Goal: Task Accomplishment & Management: Use online tool/utility

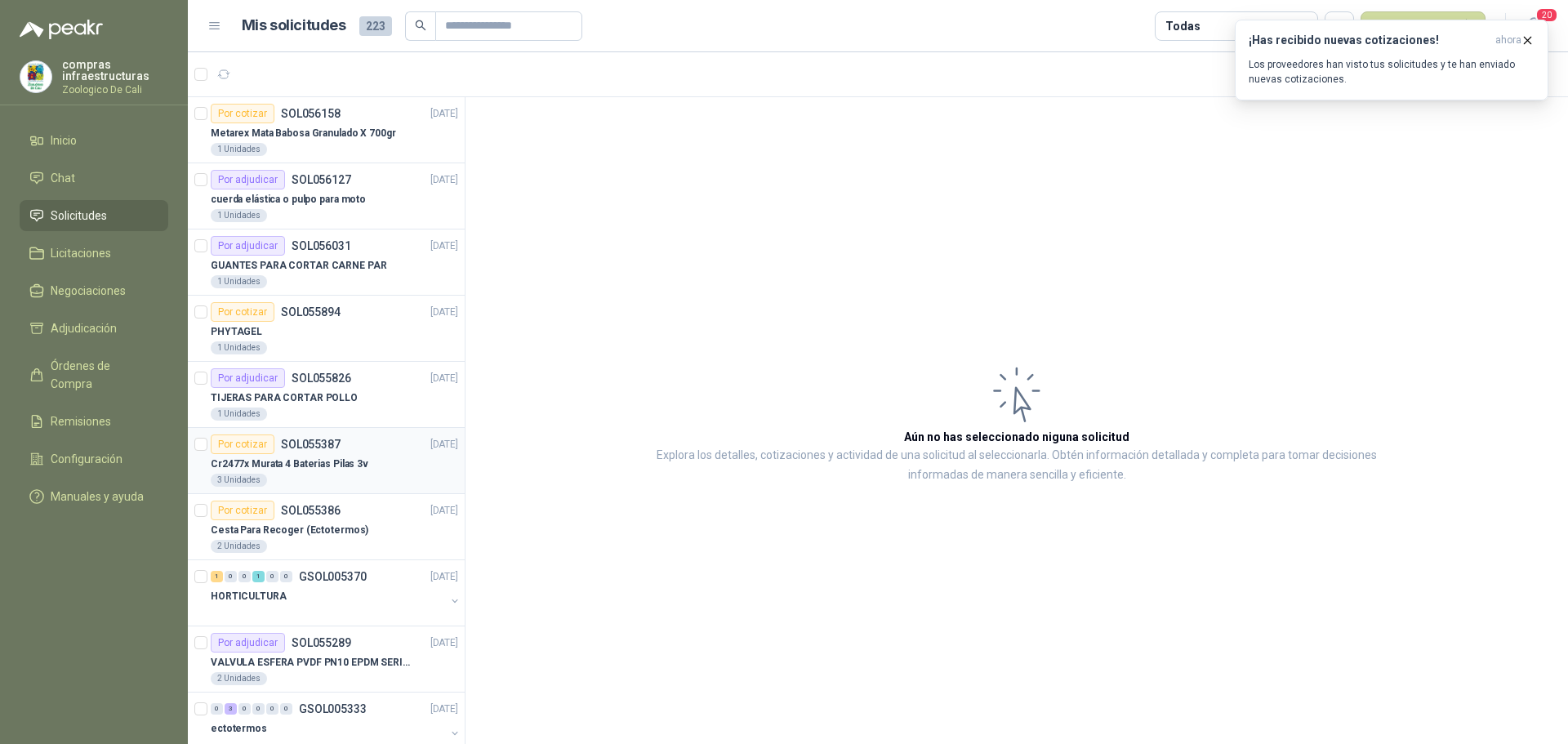
scroll to position [6, 0]
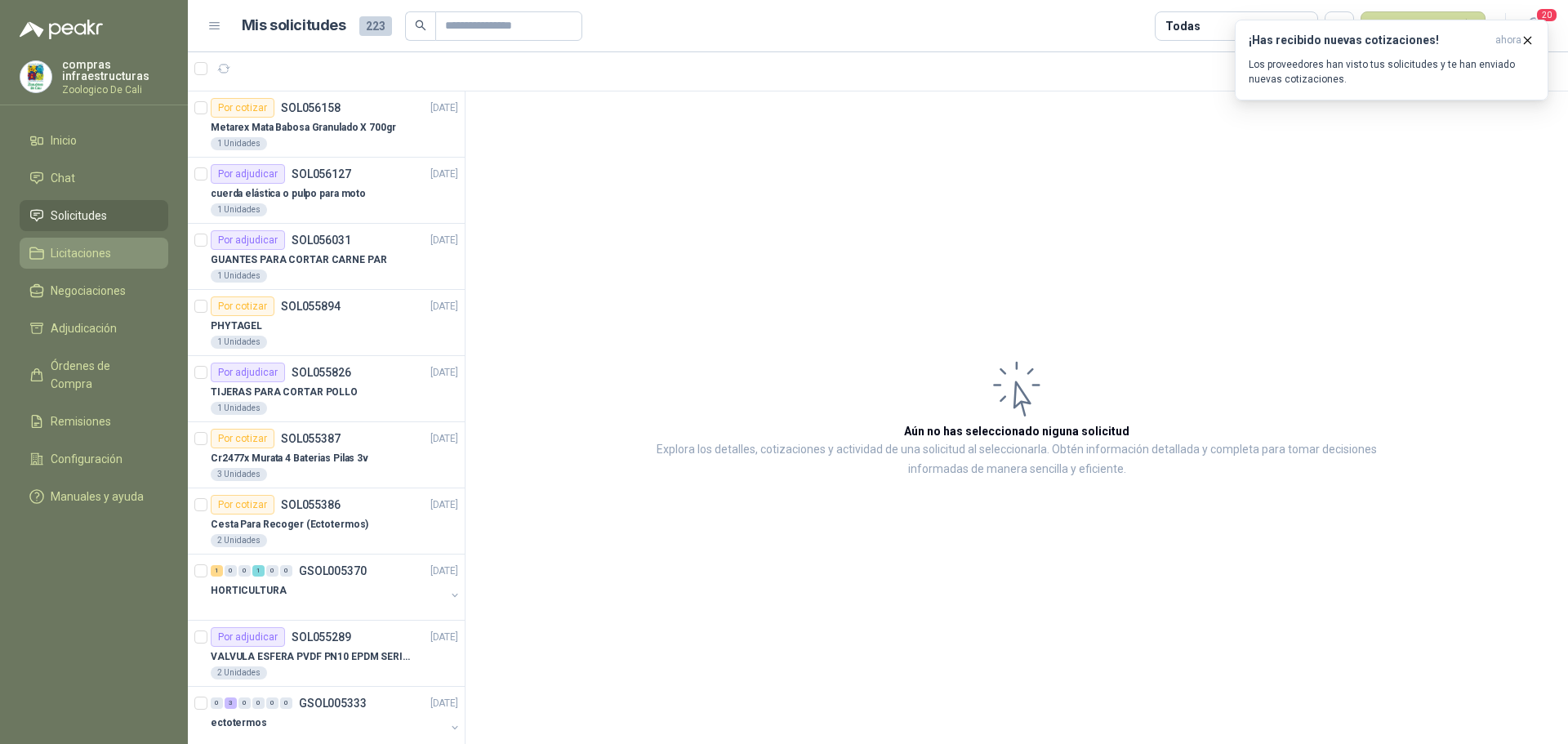
click at [80, 263] on link "Licitaciones" at bounding box center [94, 253] width 149 height 31
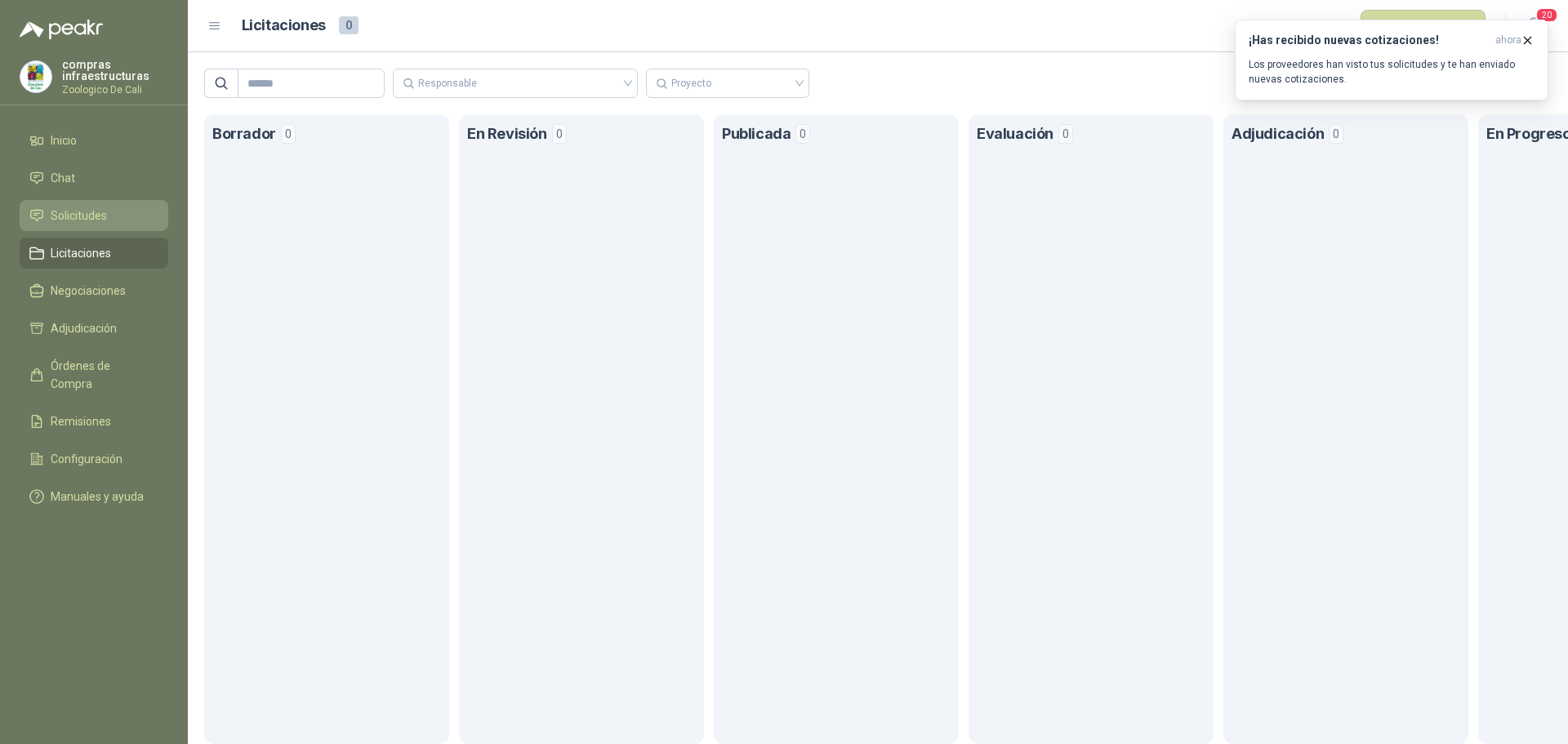
click at [100, 215] on span "Solicitudes" at bounding box center [78, 215] width 56 height 18
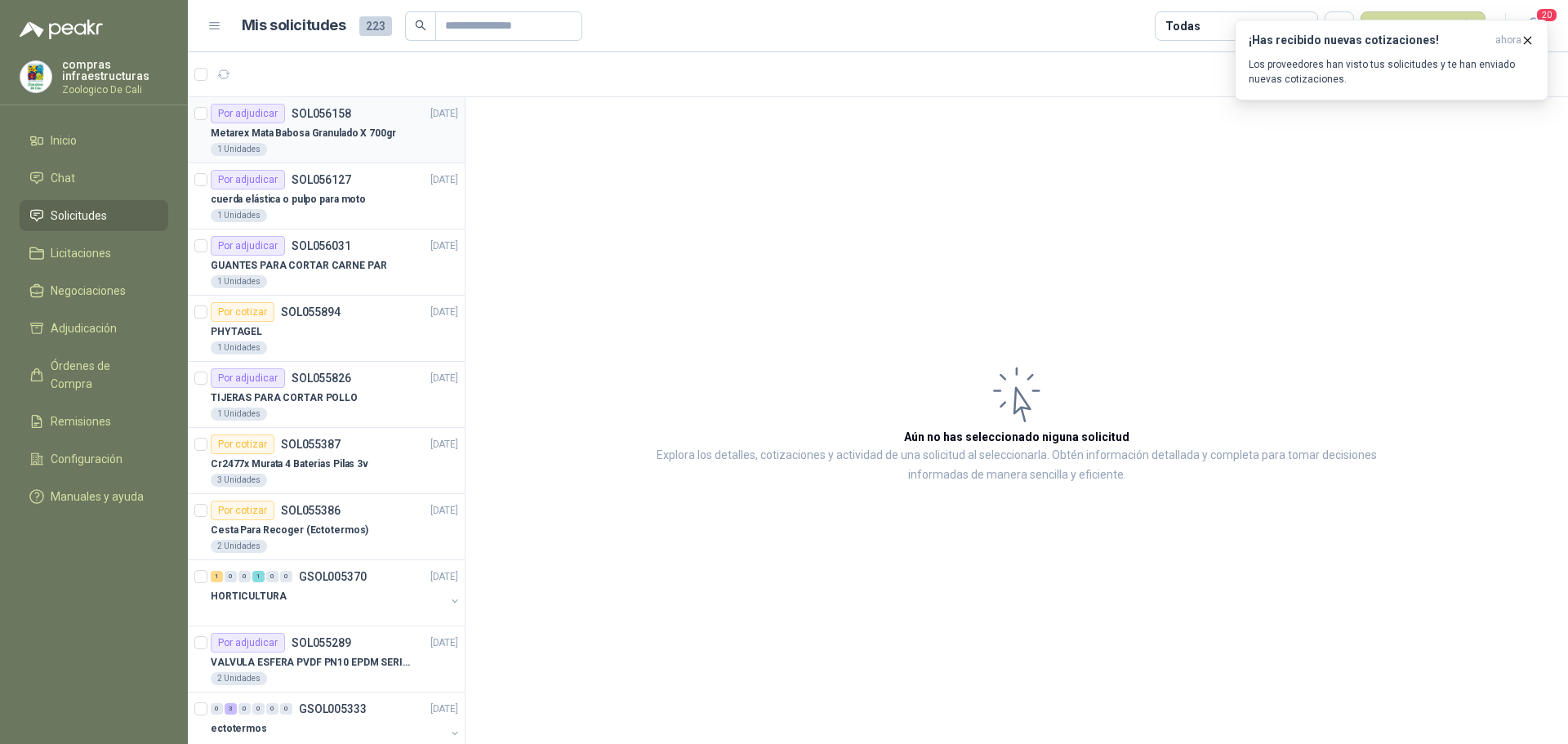
click at [327, 132] on p "Metarex Mata Babosa Granulado X 700gr" at bounding box center [303, 133] width 185 height 15
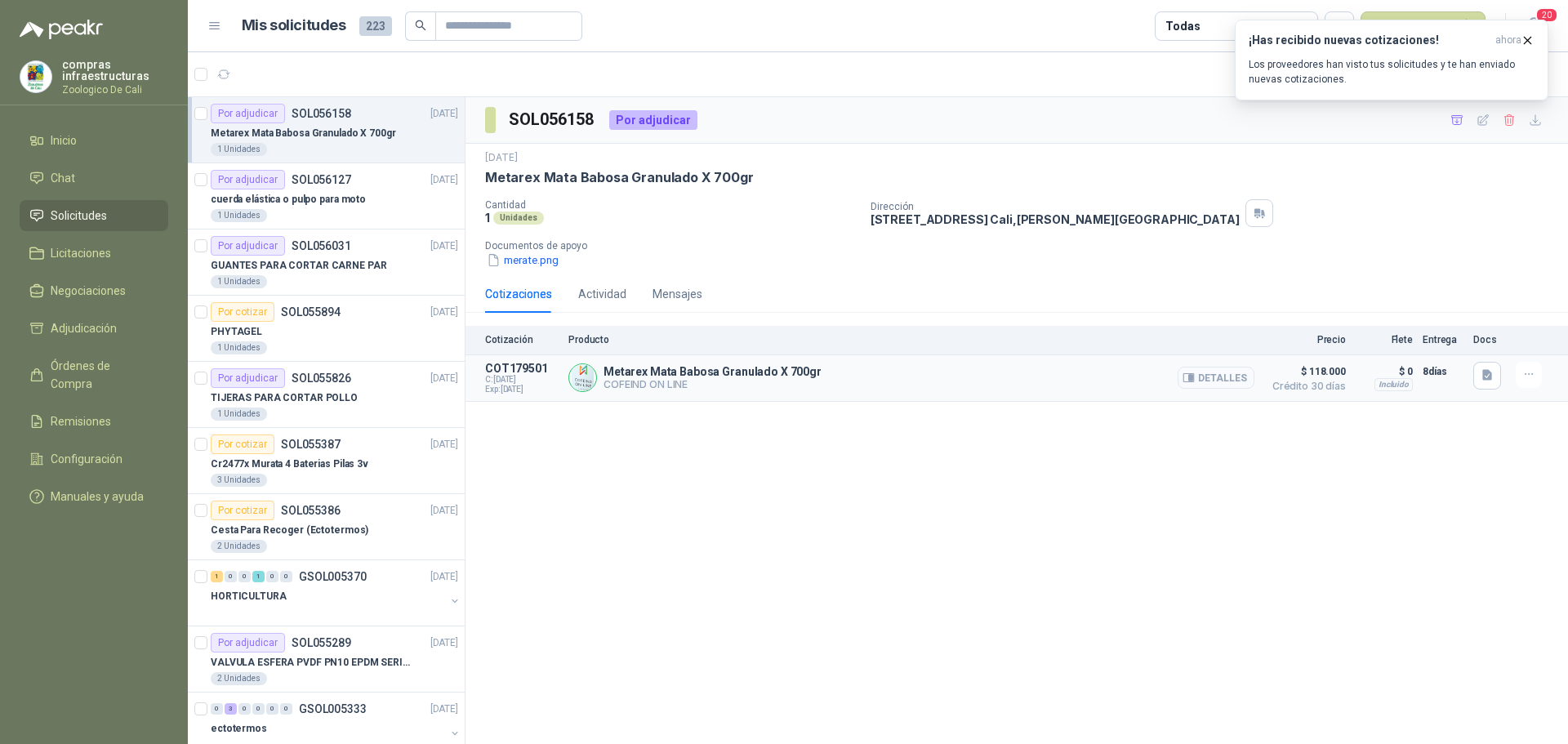
click at [1202, 375] on button "Detalles" at bounding box center [1215, 378] width 76 height 22
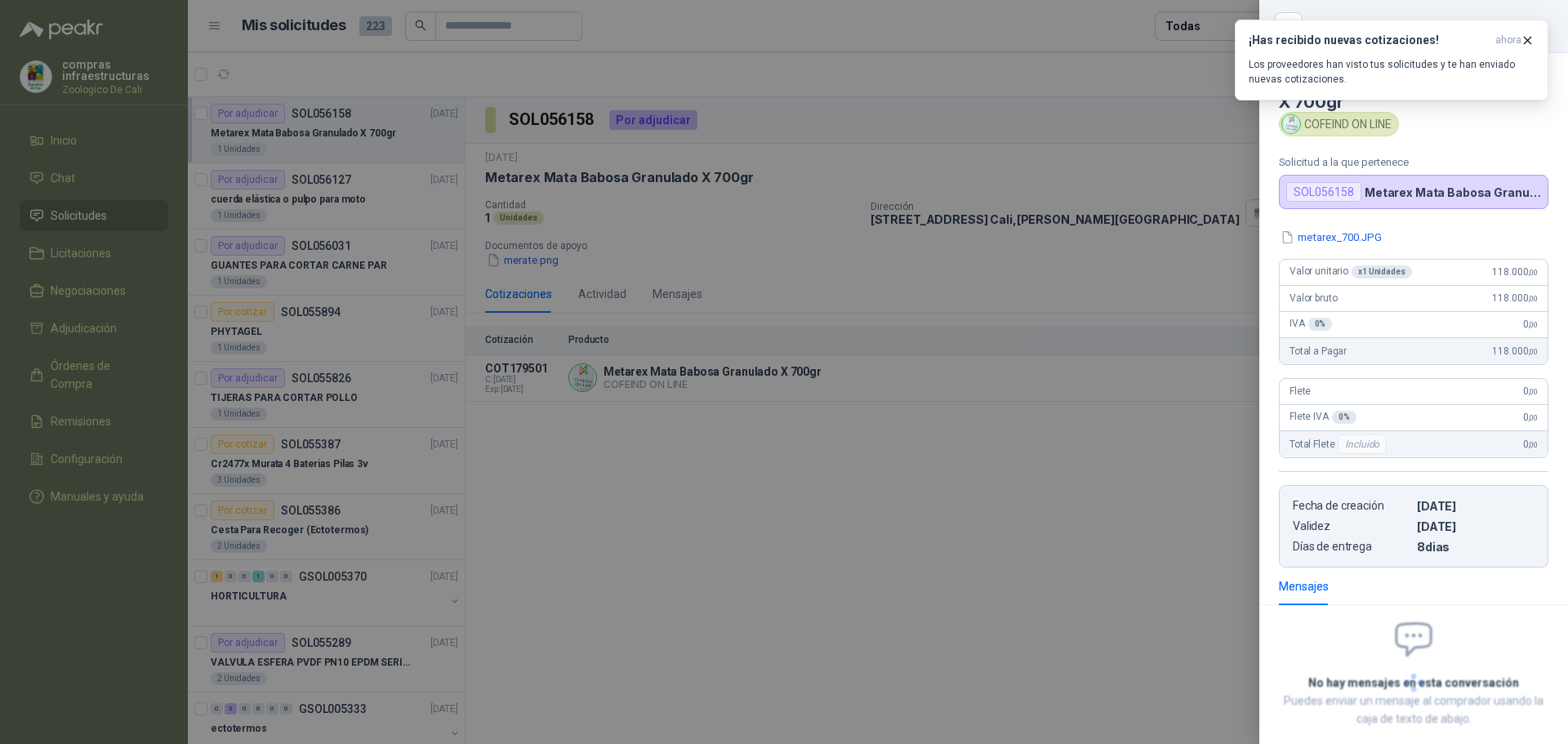
scroll to position [87, 0]
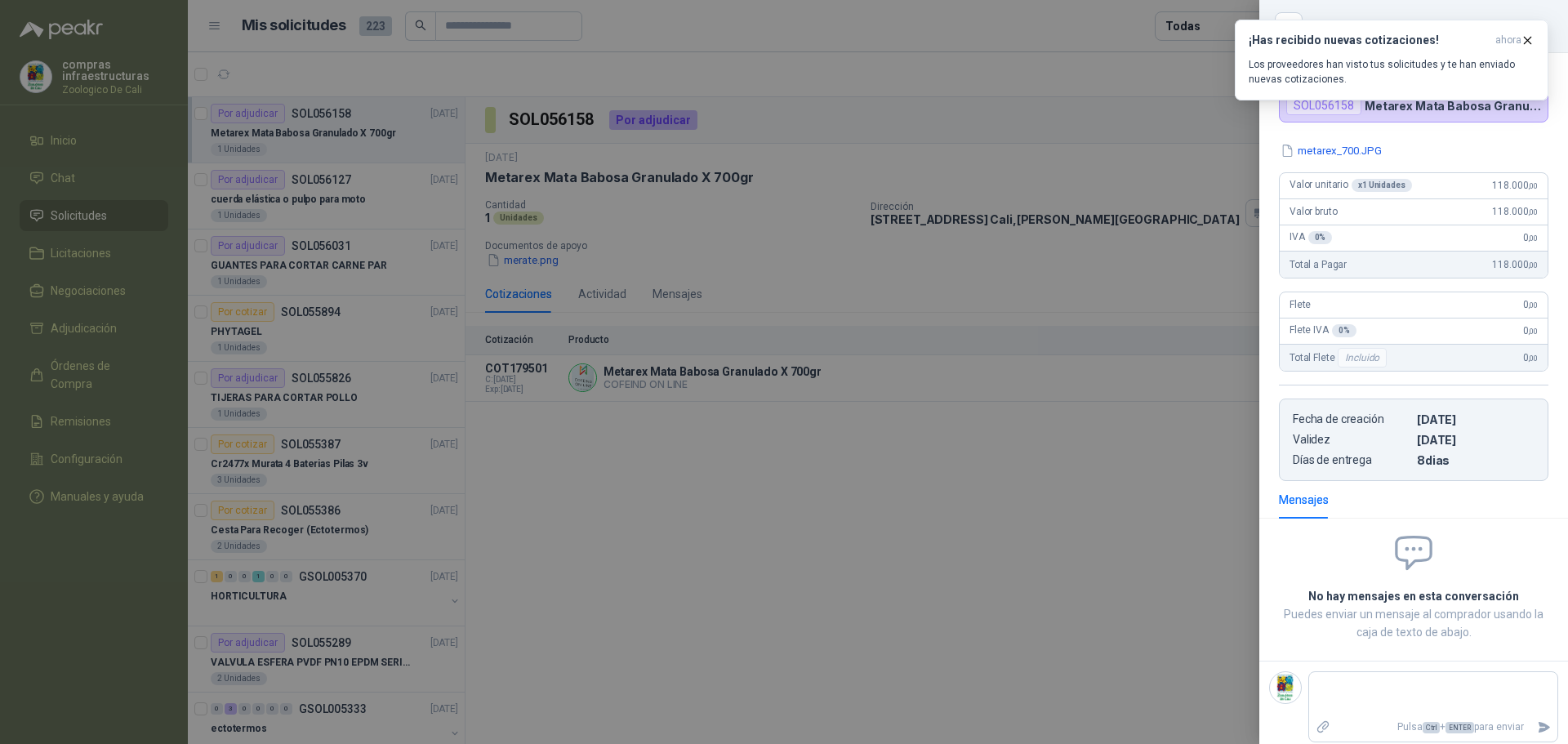
click at [1038, 494] on div at bounding box center [784, 372] width 1568 height 744
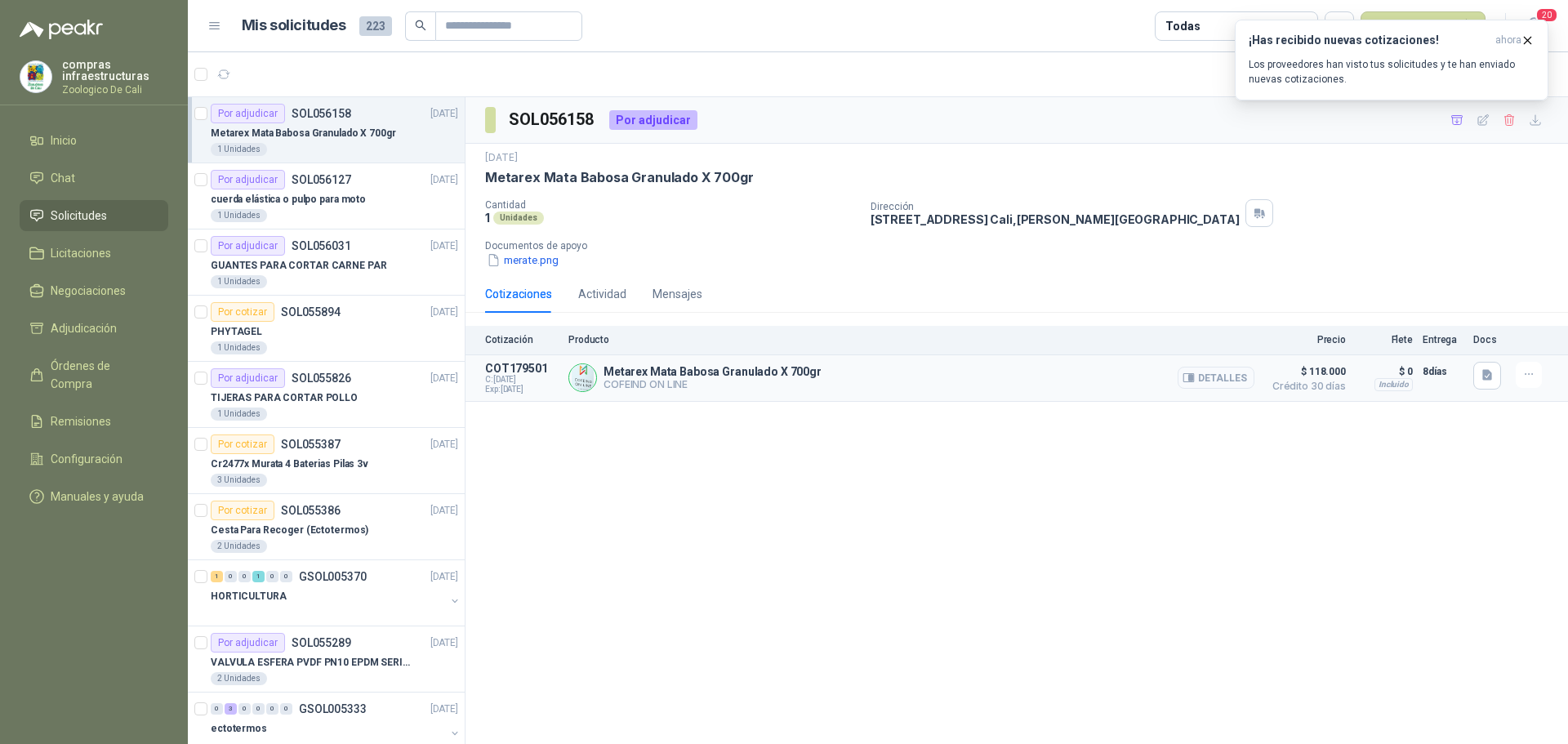
click at [1211, 381] on button "Detalles" at bounding box center [1215, 378] width 76 height 22
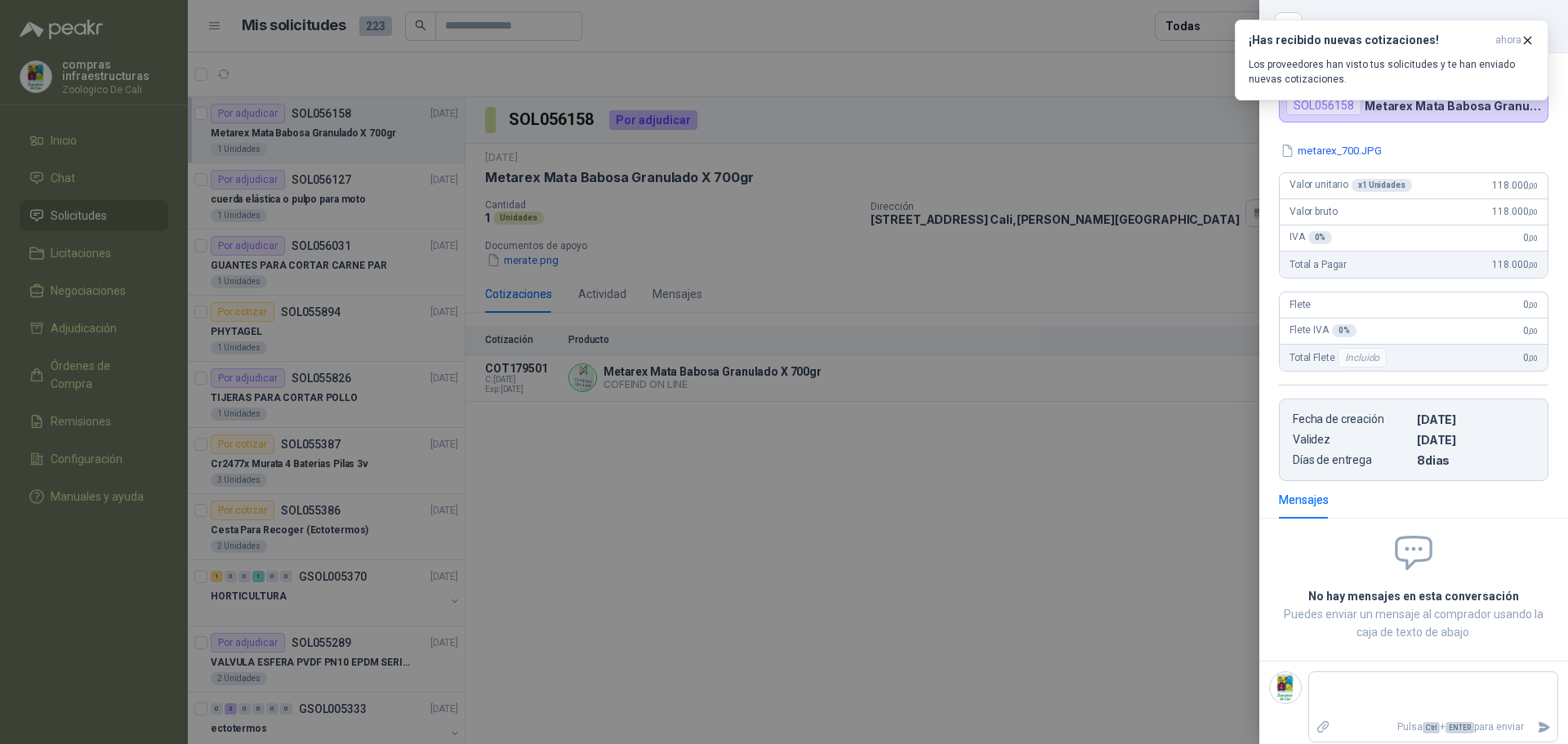
click at [1170, 518] on div at bounding box center [784, 372] width 1568 height 744
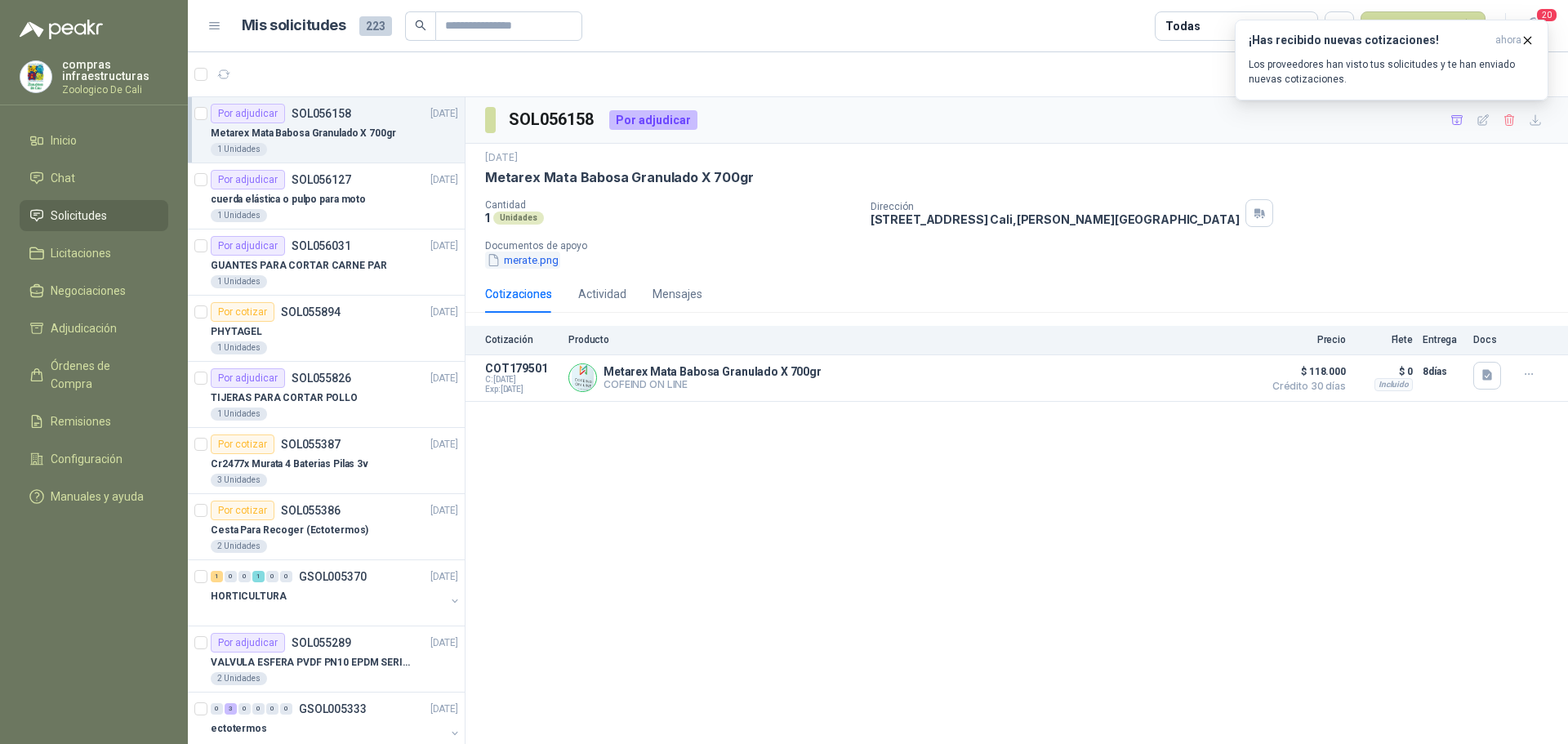
click at [525, 258] on button "merate.png" at bounding box center [523, 260] width 75 height 17
click at [1212, 384] on button "Detalles" at bounding box center [1215, 378] width 76 height 22
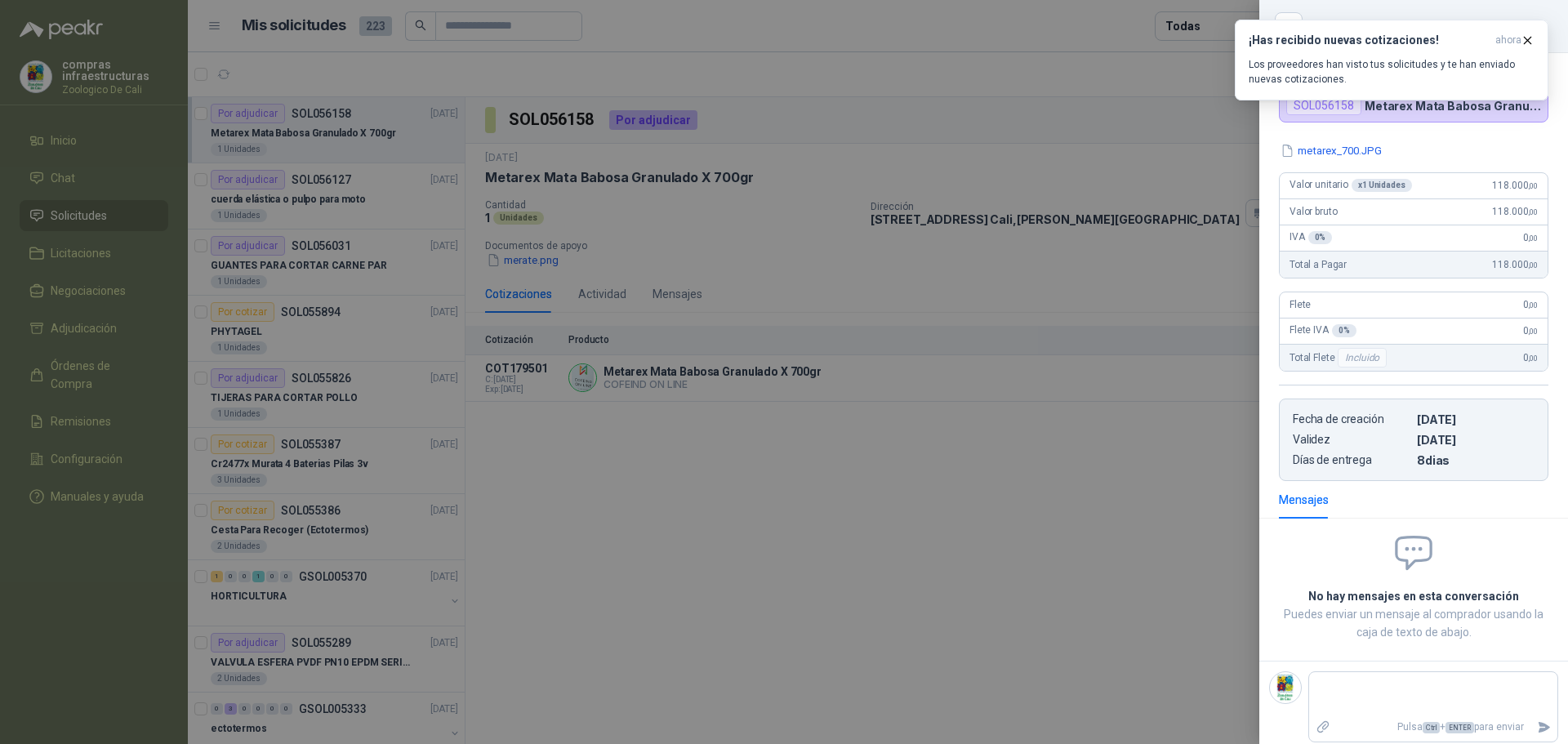
click at [1069, 505] on div at bounding box center [784, 372] width 1568 height 744
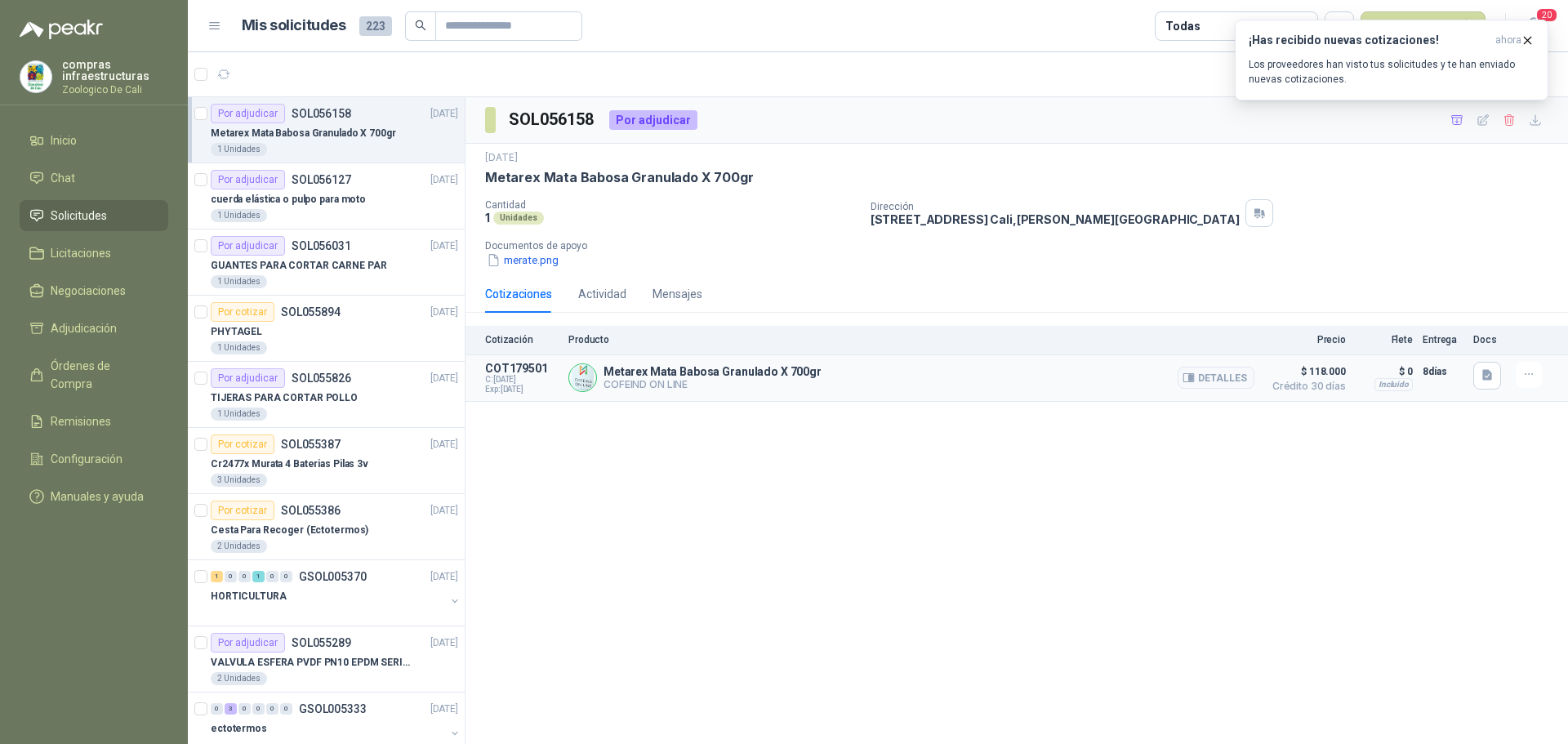
click at [1505, 373] on div at bounding box center [1490, 379] width 33 height 33
click at [1521, 373] on button "button" at bounding box center [1528, 375] width 26 height 26
click at [1479, 317] on button "Añadir" at bounding box center [1496, 309] width 130 height 26
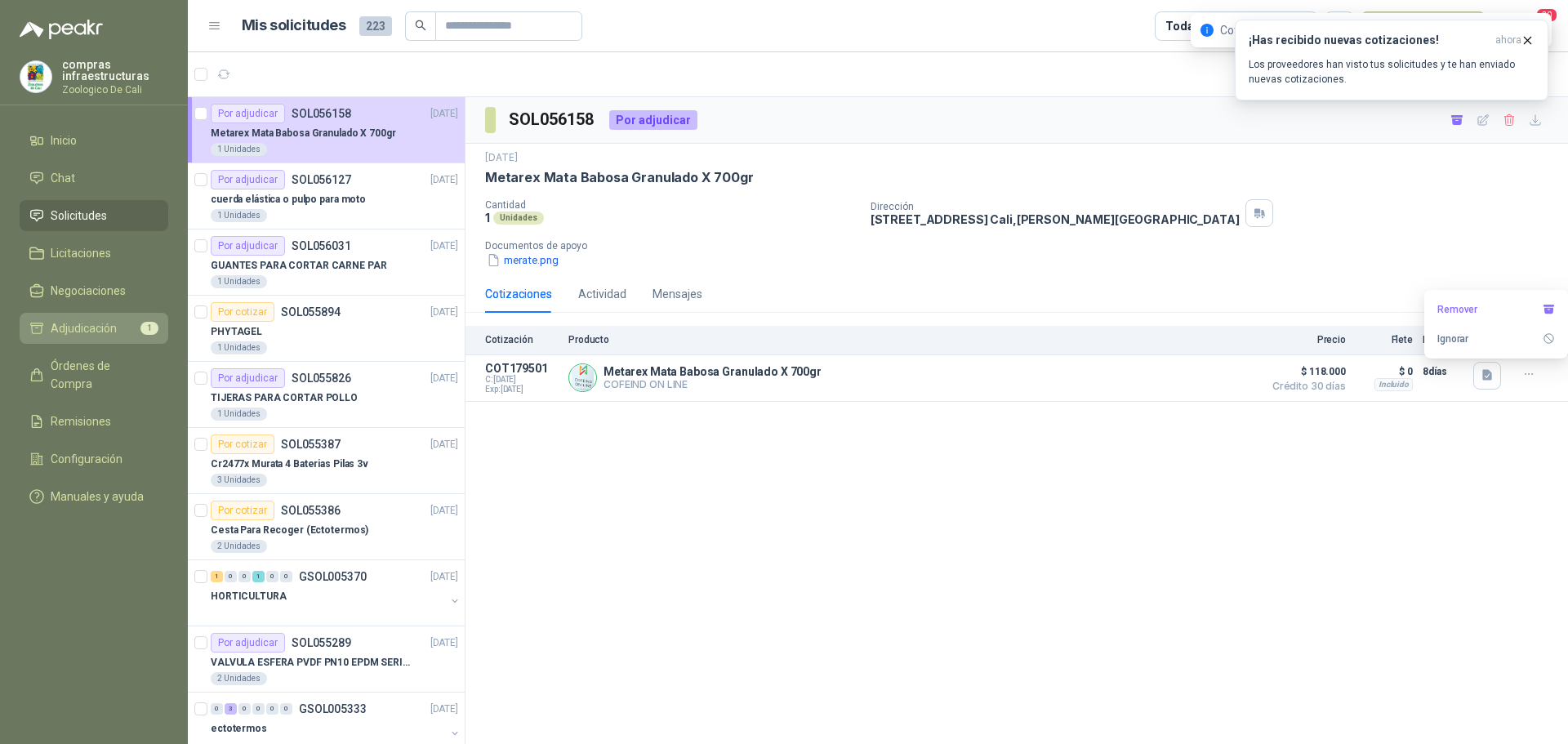
click at [135, 331] on li "Adjudicación 1" at bounding box center [94, 329] width 129 height 18
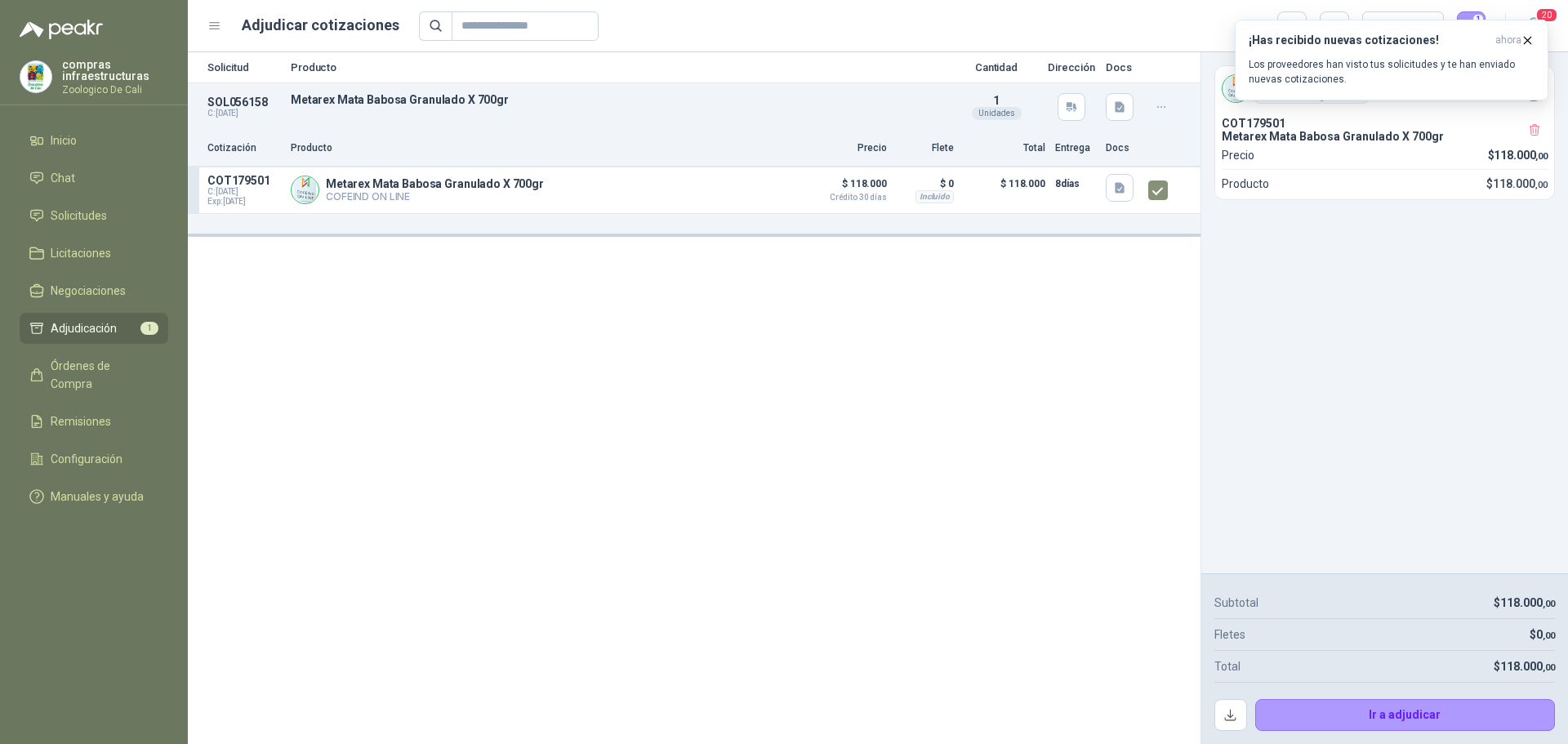
click at [1369, 732] on article "Subtotal $ 118.000 ,00 Fletes $ 0 ,00 Total $ 118.000 ,00 Ir a adjudicar" at bounding box center [1385, 659] width 367 height 172
click at [1374, 722] on button "Ir a adjudicar" at bounding box center [1405, 716] width 300 height 33
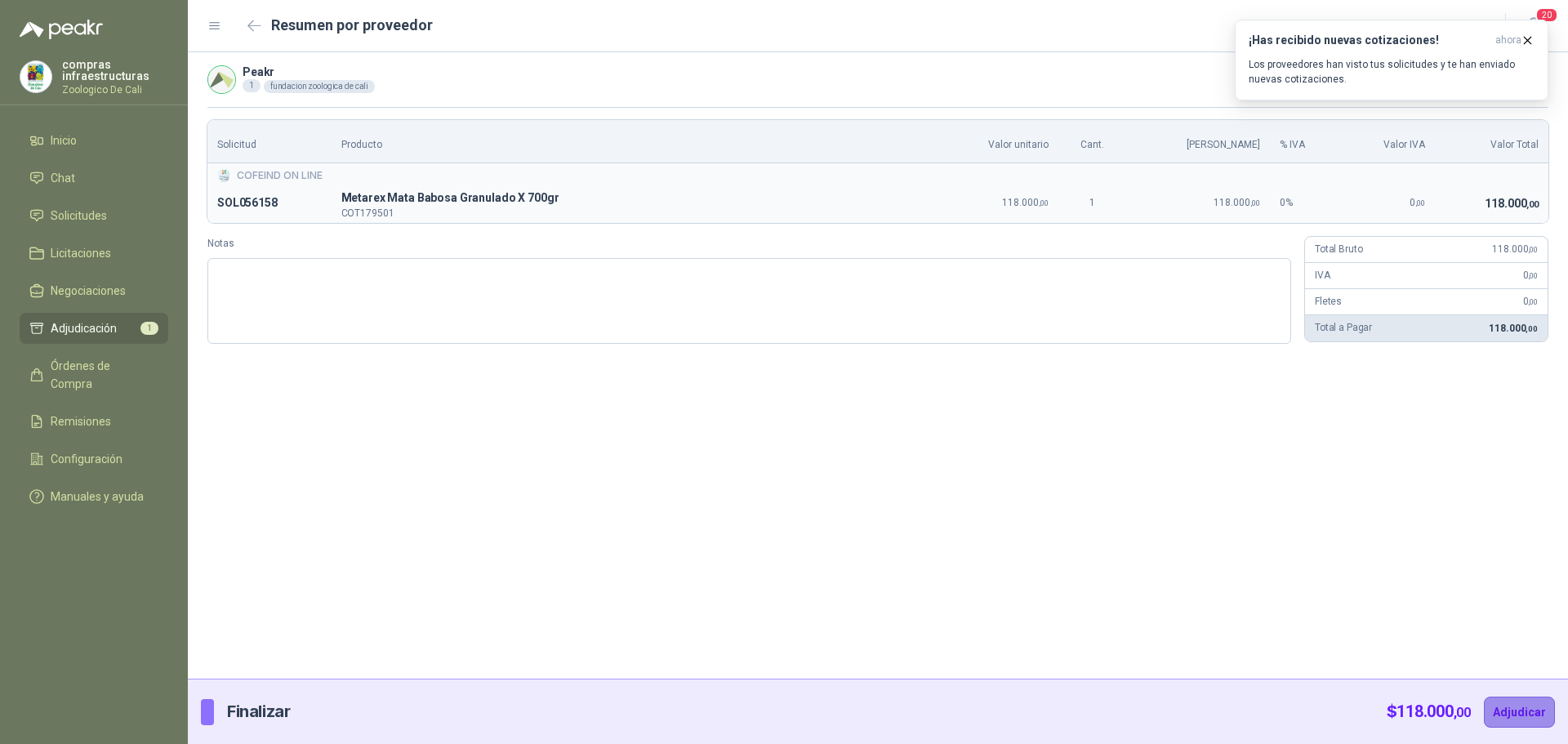
click at [1518, 709] on button "Adjudicar" at bounding box center [1520, 712] width 71 height 31
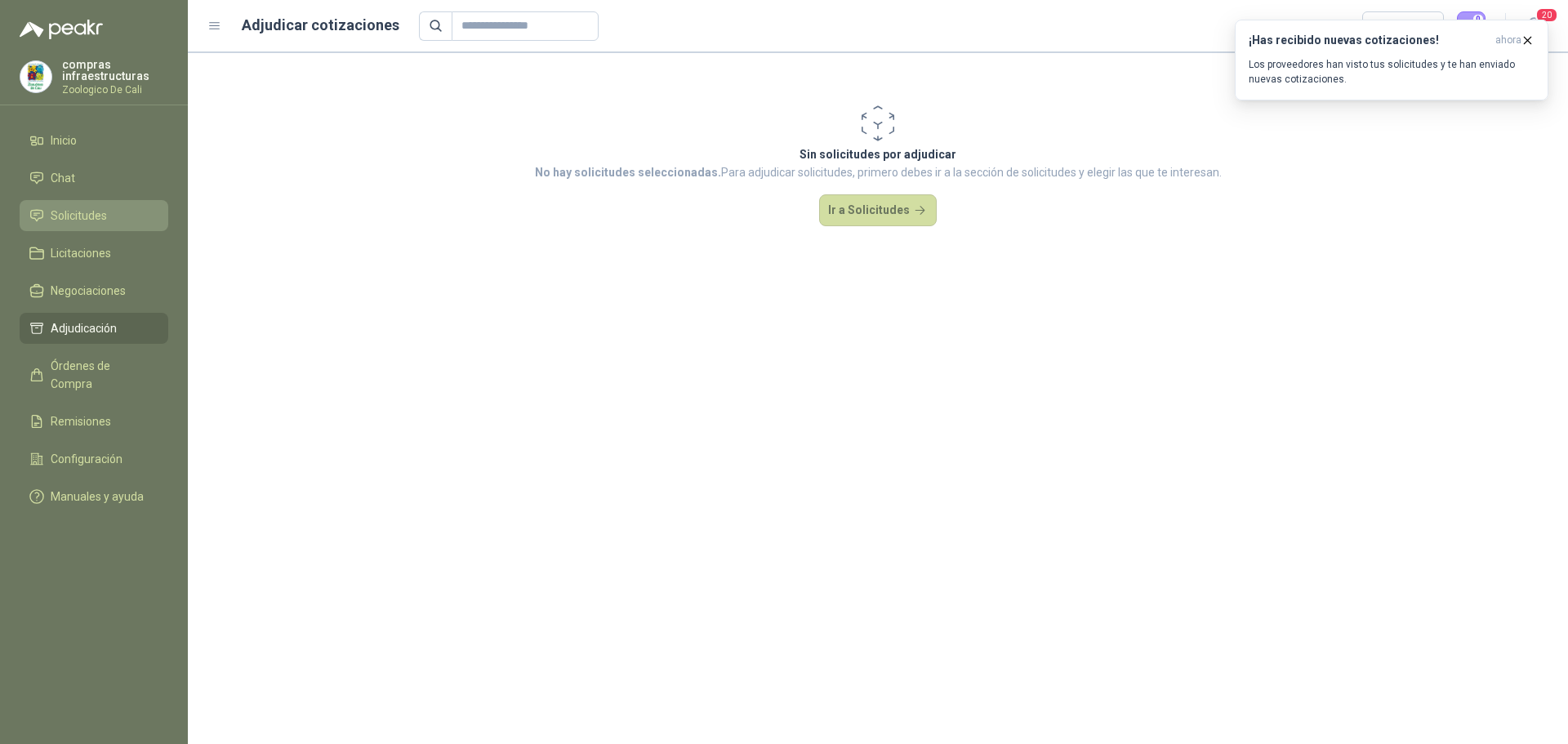
click at [69, 215] on span "Solicitudes" at bounding box center [78, 215] width 56 height 18
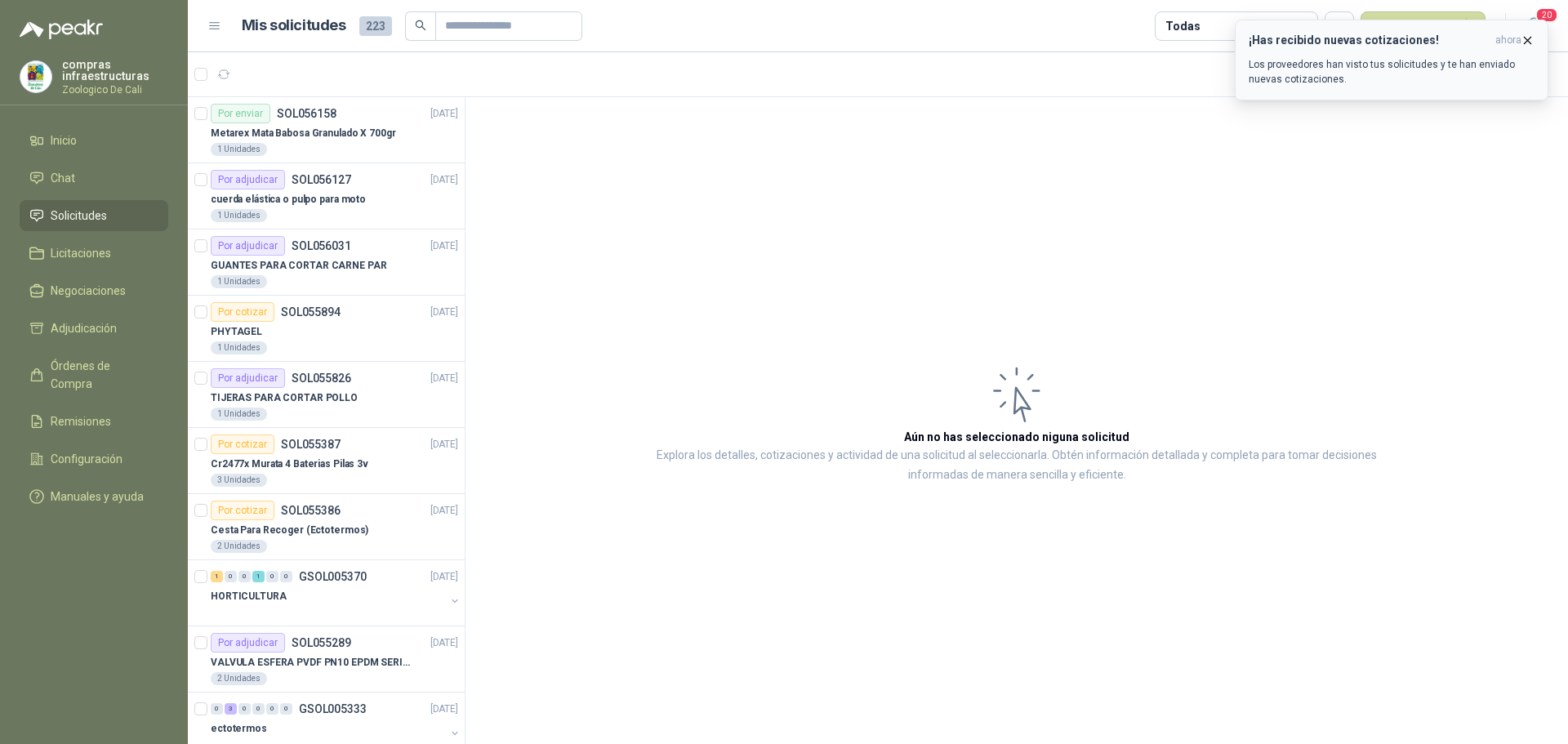
click at [1528, 35] on icon "button" at bounding box center [1527, 41] width 14 height 14
